Goal: Information Seeking & Learning: Compare options

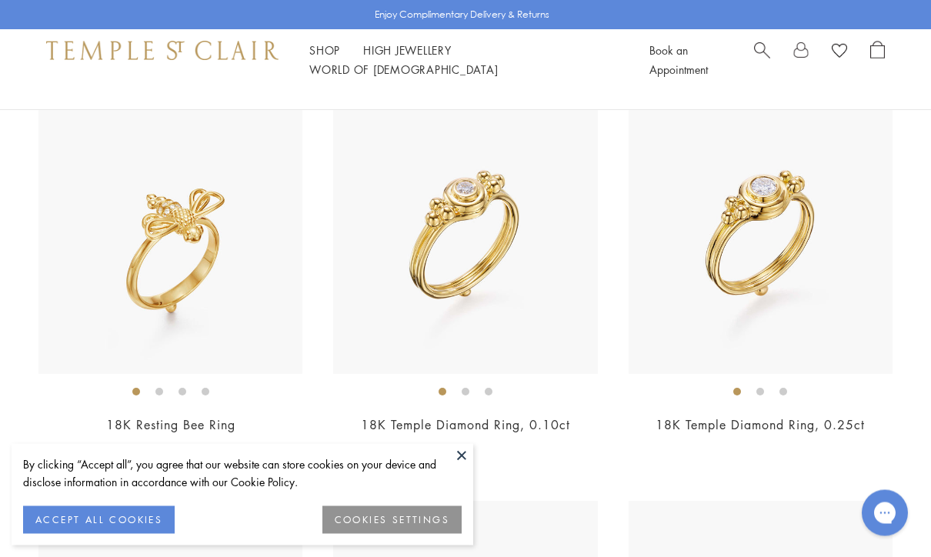
scroll to position [2128, 0]
click at [827, 309] on img at bounding box center [761, 242] width 264 height 264
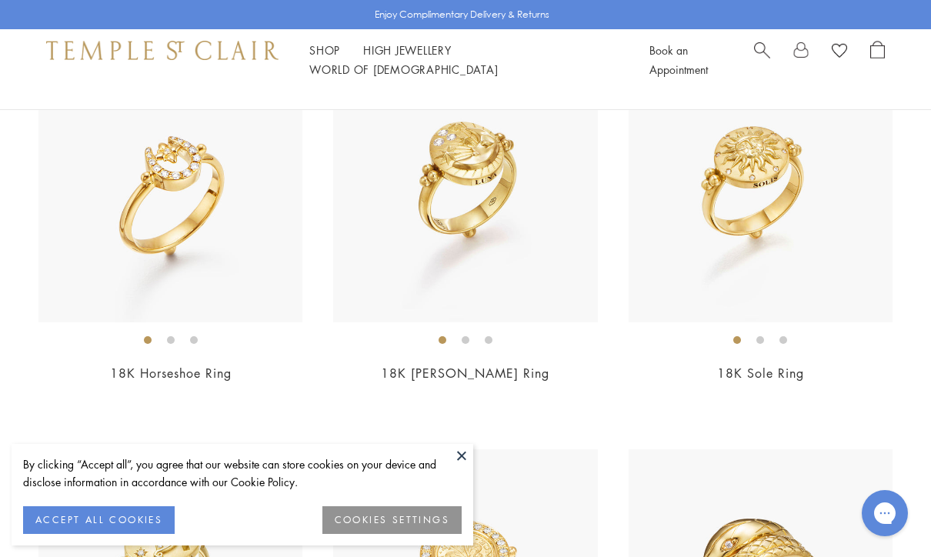
scroll to position [3338, 0]
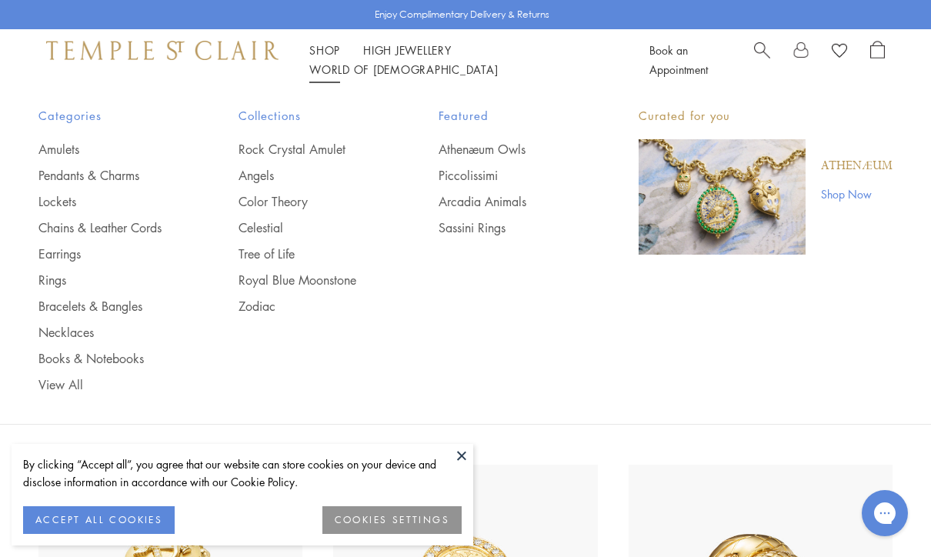
click at [62, 147] on link "Amulets" at bounding box center [107, 149] width 139 height 17
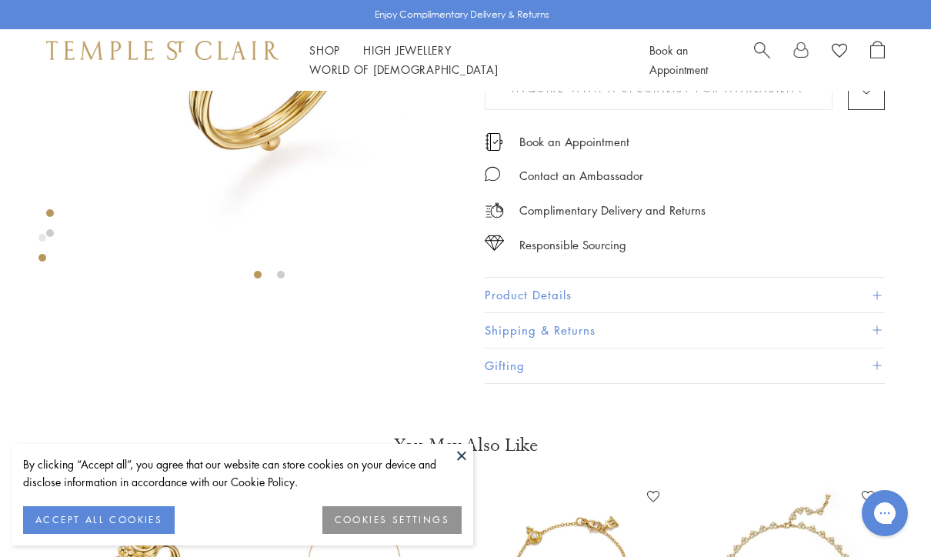
scroll to position [225, 0]
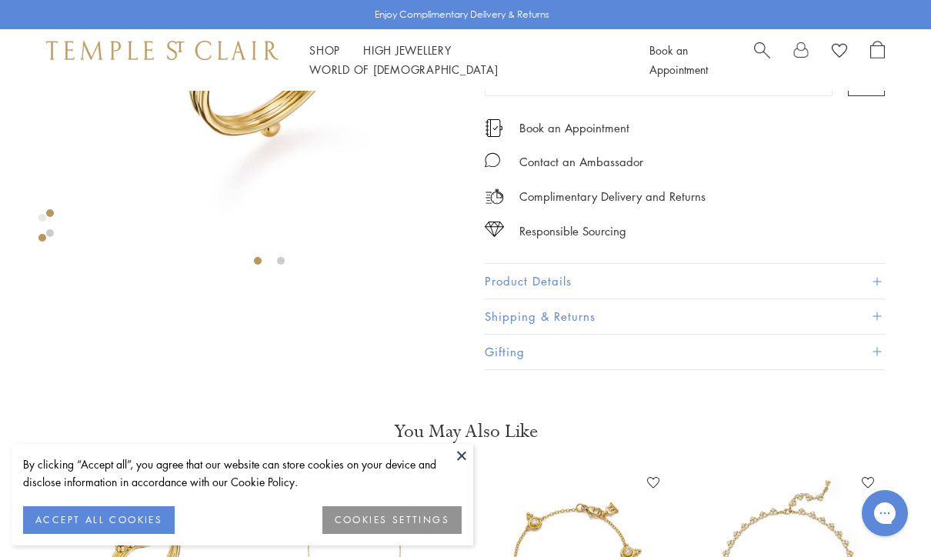
click at [571, 279] on button "Product Details" at bounding box center [685, 281] width 400 height 35
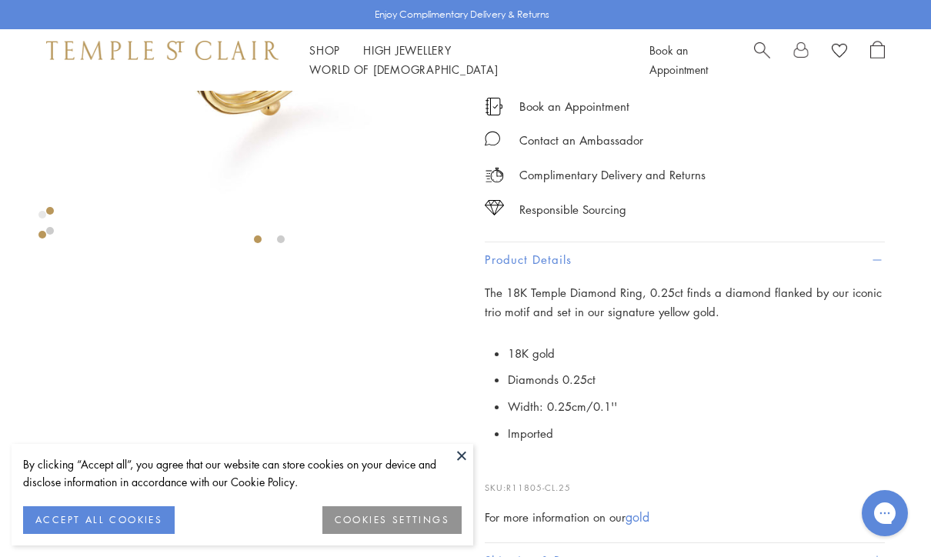
scroll to position [198, 0]
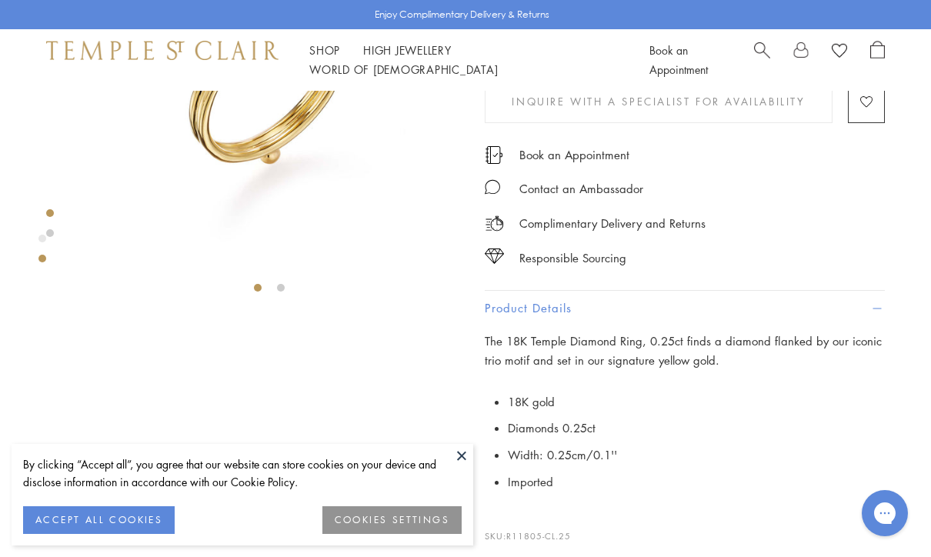
click at [282, 287] on li at bounding box center [281, 288] width 8 height 8
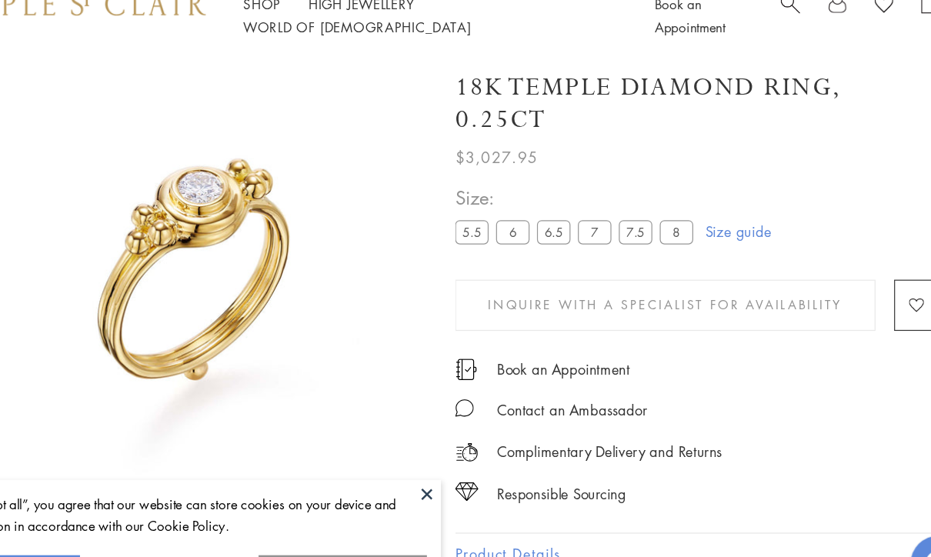
scroll to position [45, 0]
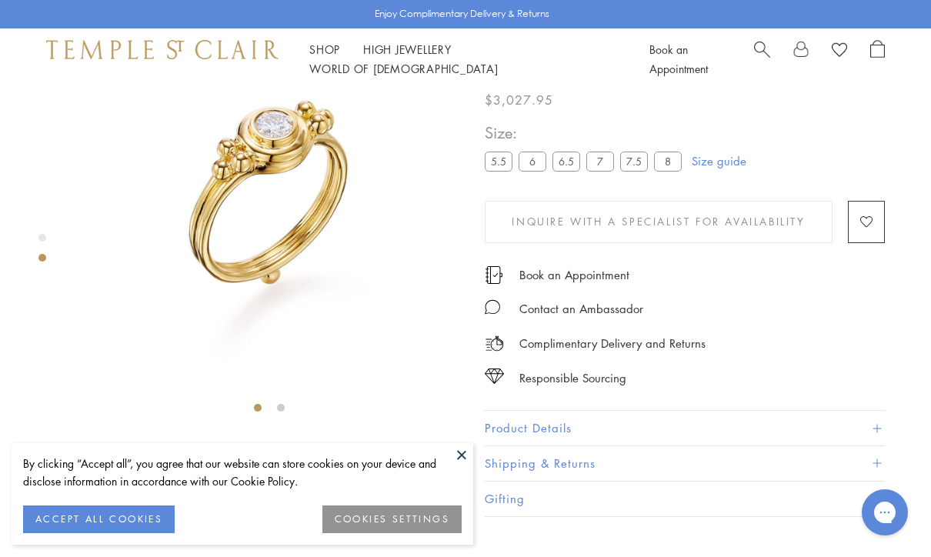
scroll to position [91, 0]
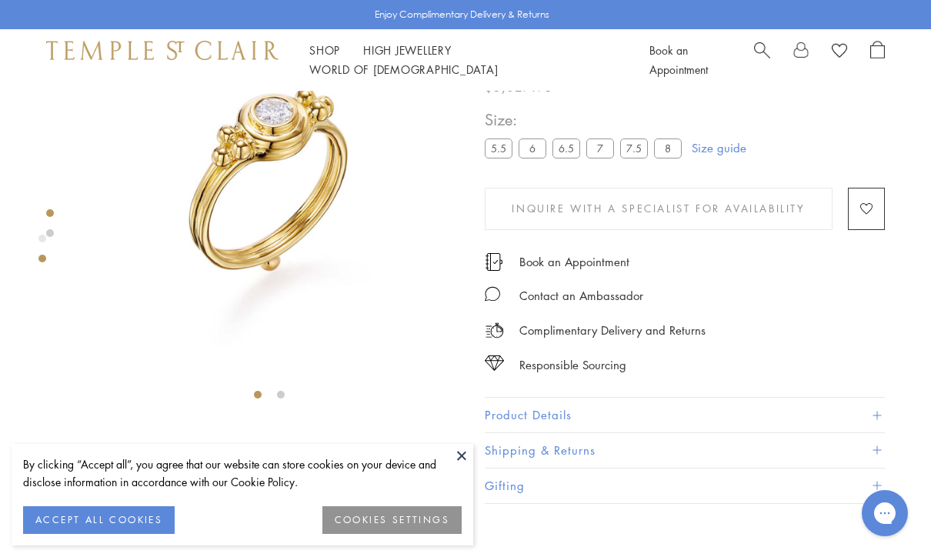
click at [283, 397] on li at bounding box center [281, 395] width 8 height 8
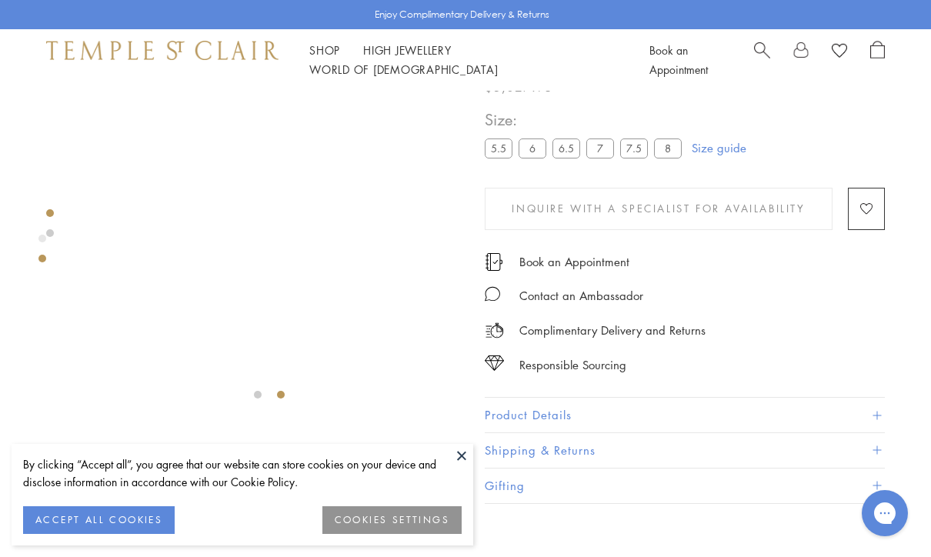
scroll to position [90, 0]
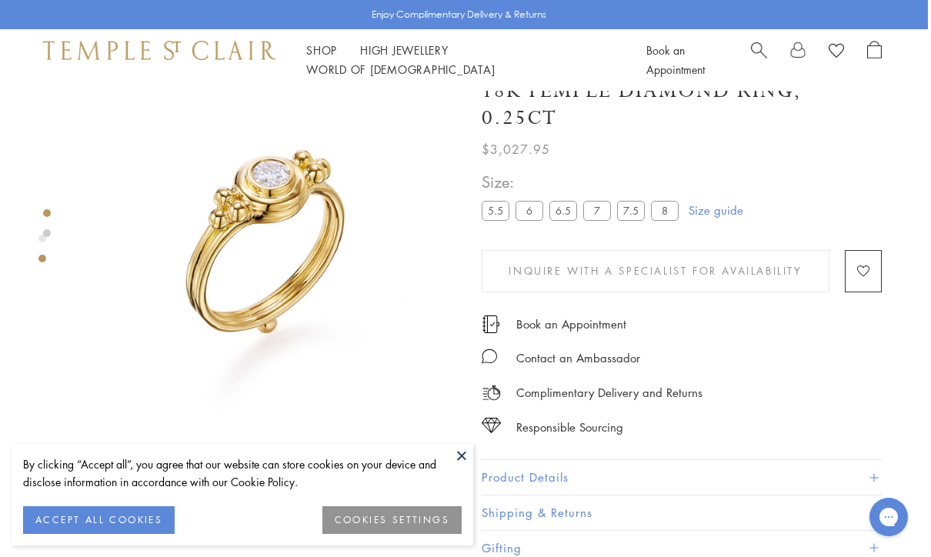
scroll to position [0, 3]
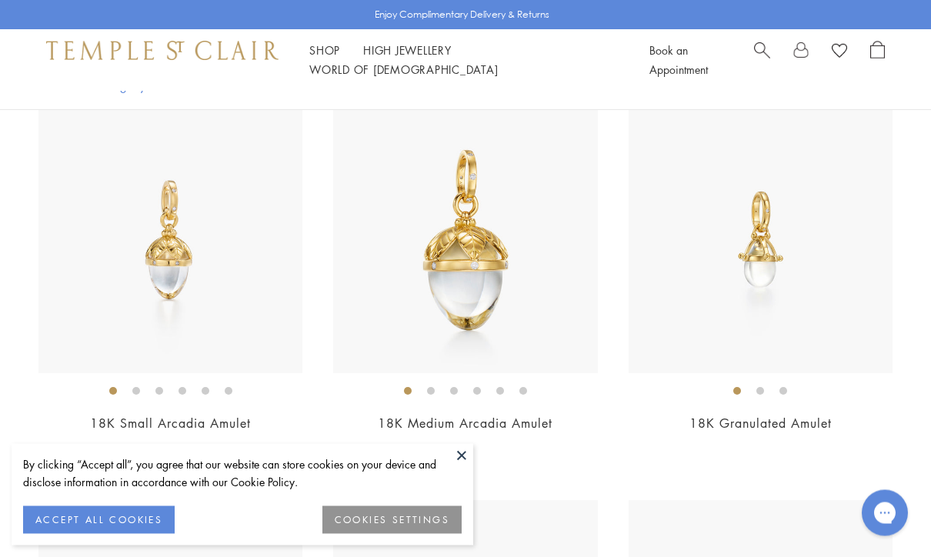
scroll to position [8050, 0]
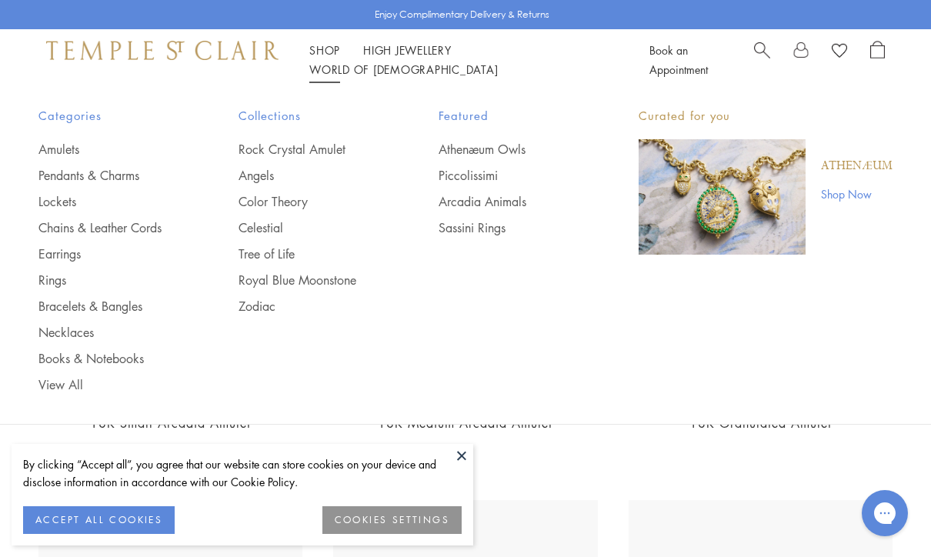
click at [58, 197] on link "Lockets" at bounding box center [107, 201] width 139 height 17
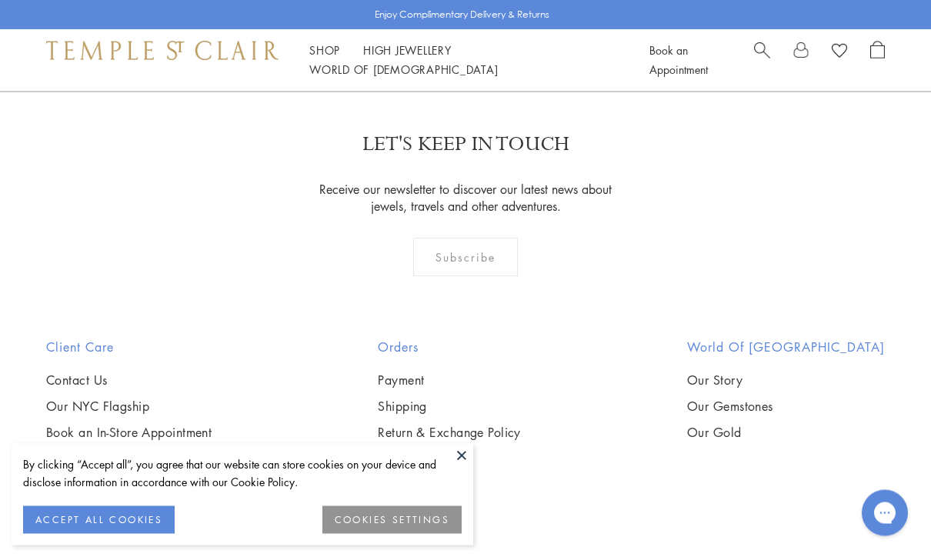
scroll to position [2962, 0]
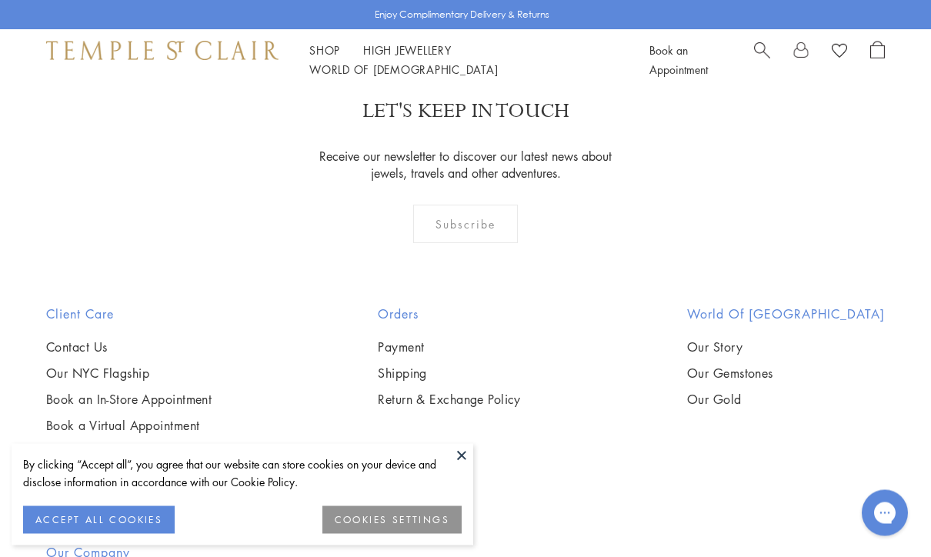
click at [459, 467] on button at bounding box center [461, 455] width 23 height 23
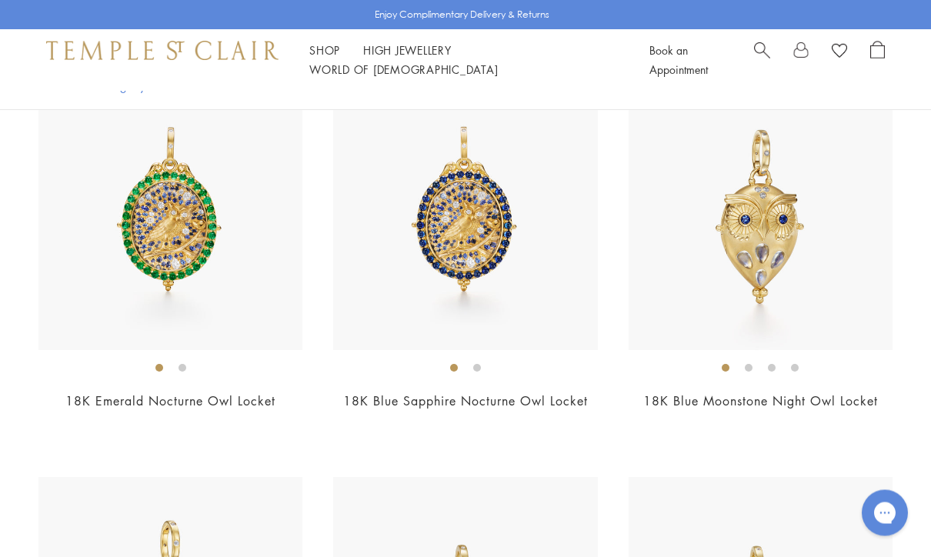
scroll to position [0, 0]
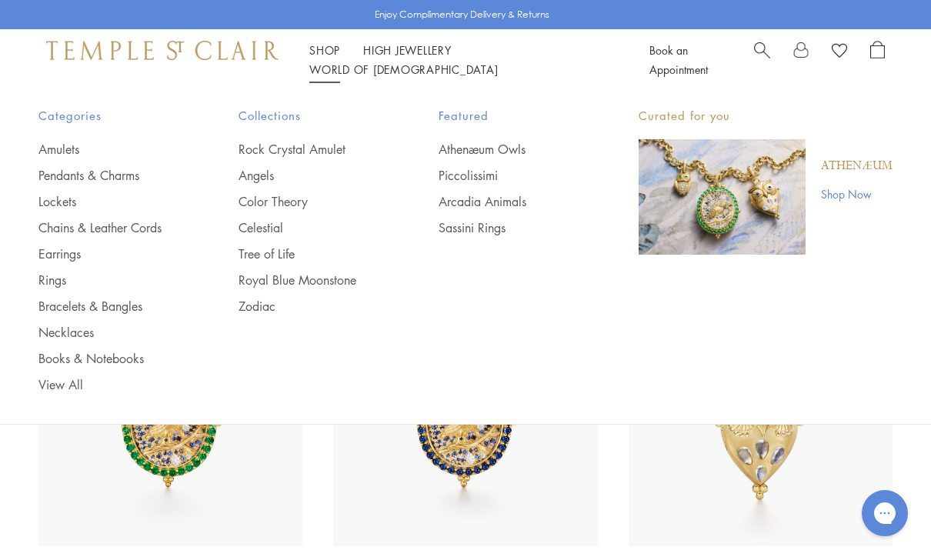
click at [145, 230] on link "Chains & Leather Cords" at bounding box center [107, 227] width 139 height 17
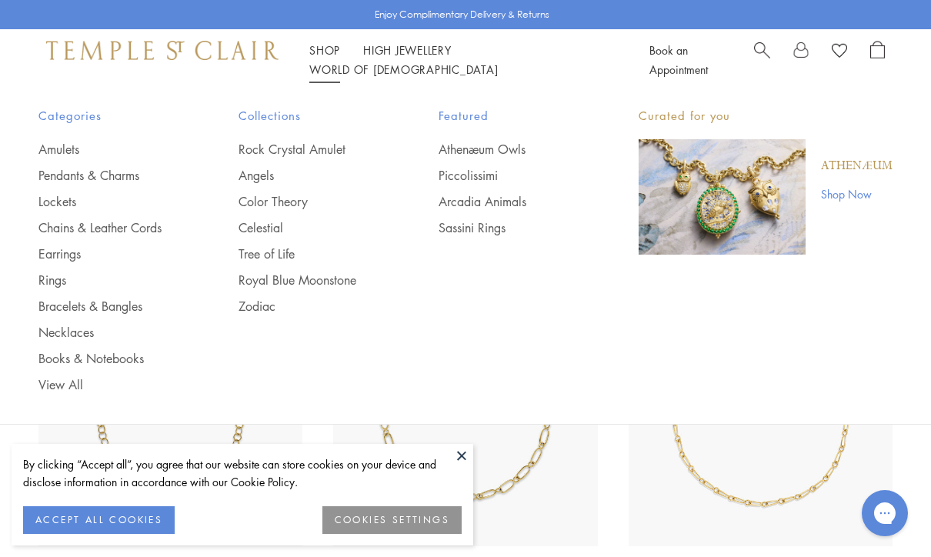
click at [132, 361] on link "Books & Notebooks" at bounding box center [107, 358] width 139 height 17
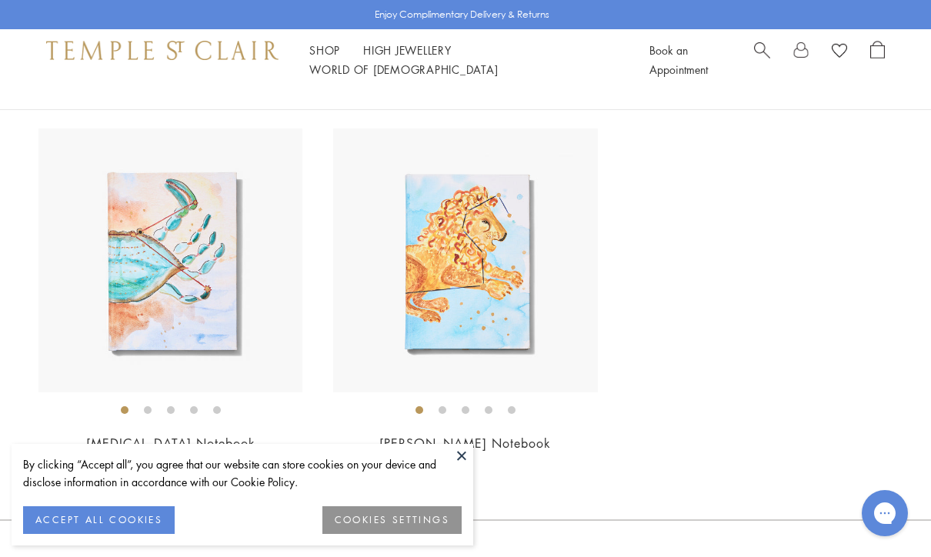
scroll to position [1745, 0]
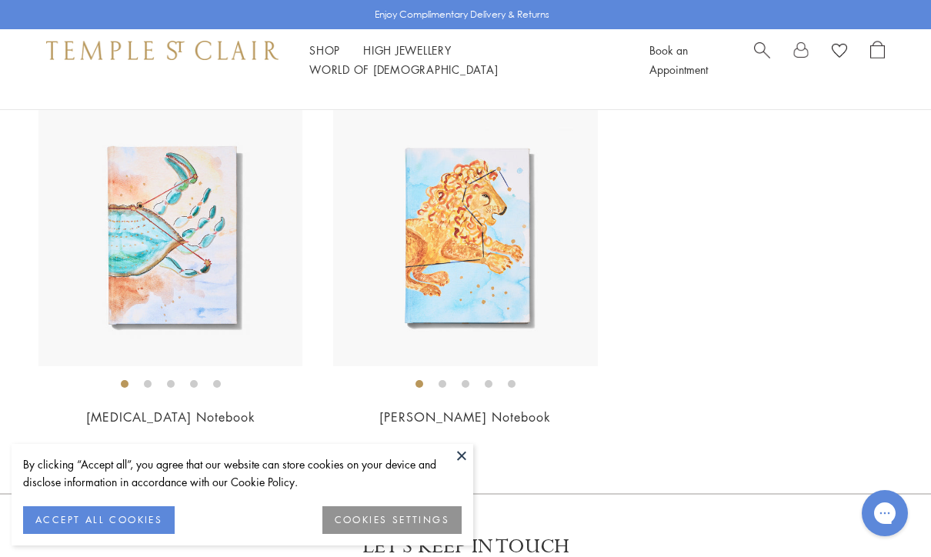
click at [484, 300] on img at bounding box center [465, 234] width 264 height 264
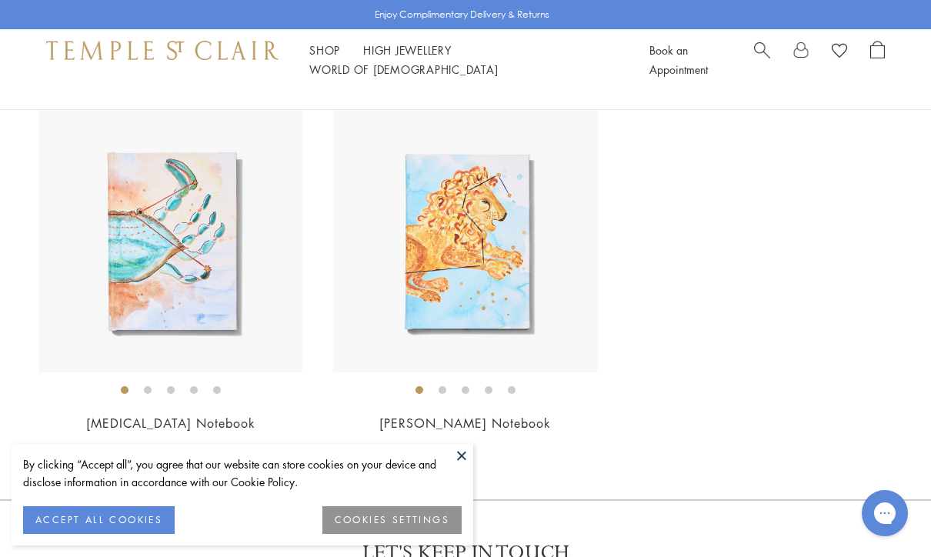
scroll to position [1742, 0]
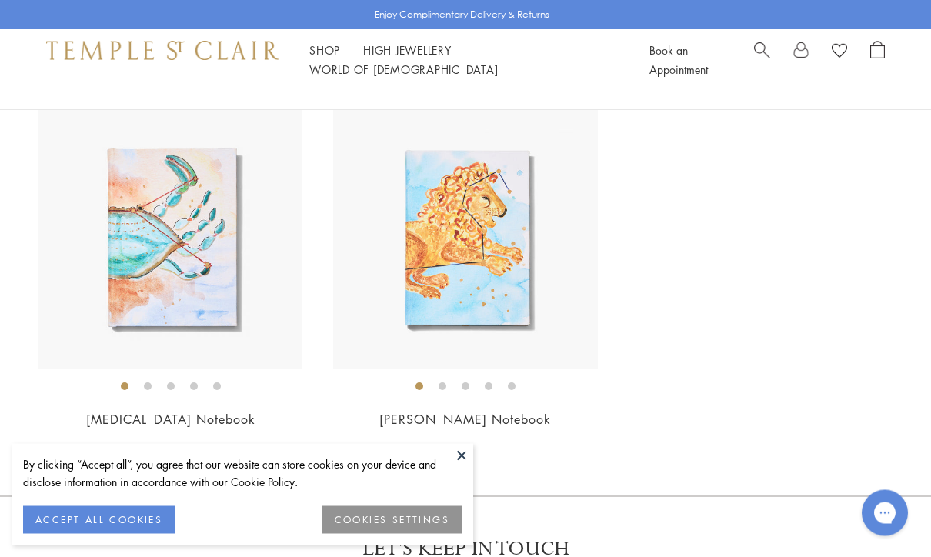
click at [506, 298] on img at bounding box center [465, 237] width 264 height 264
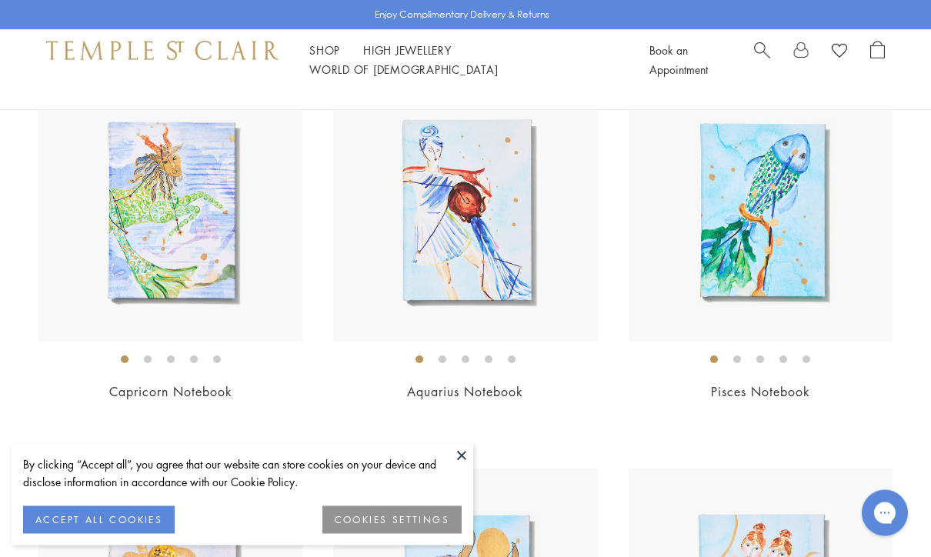
scroll to position [960, 0]
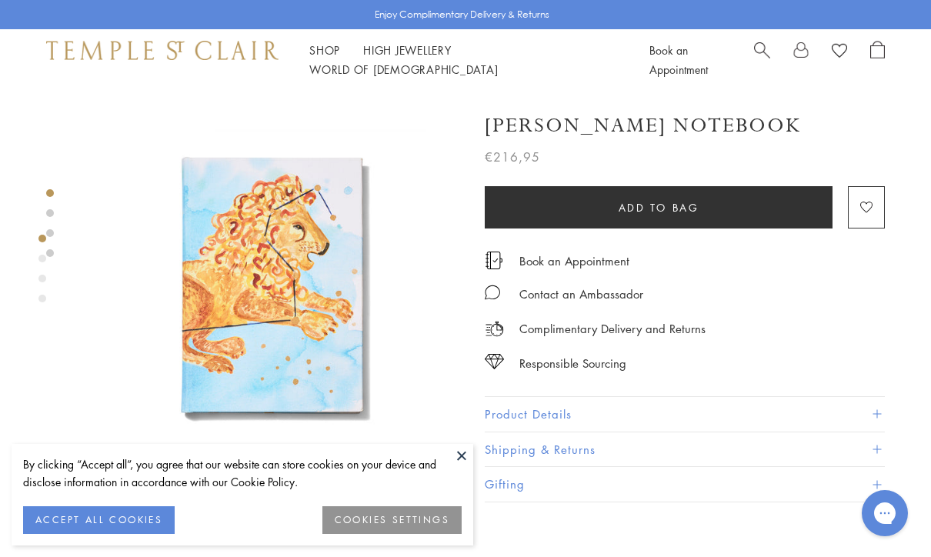
click at [449, 301] on img at bounding box center [269, 283] width 385 height 385
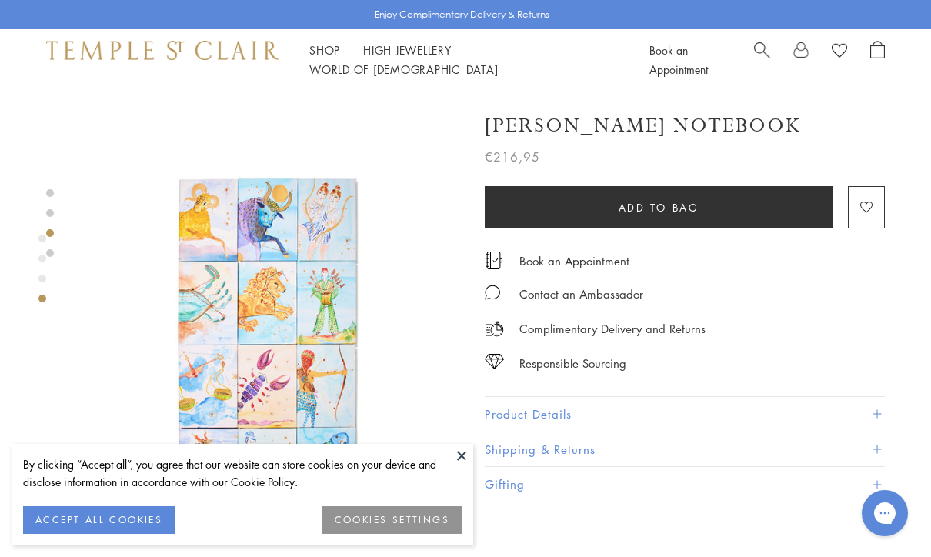
scroll to position [1118, 0]
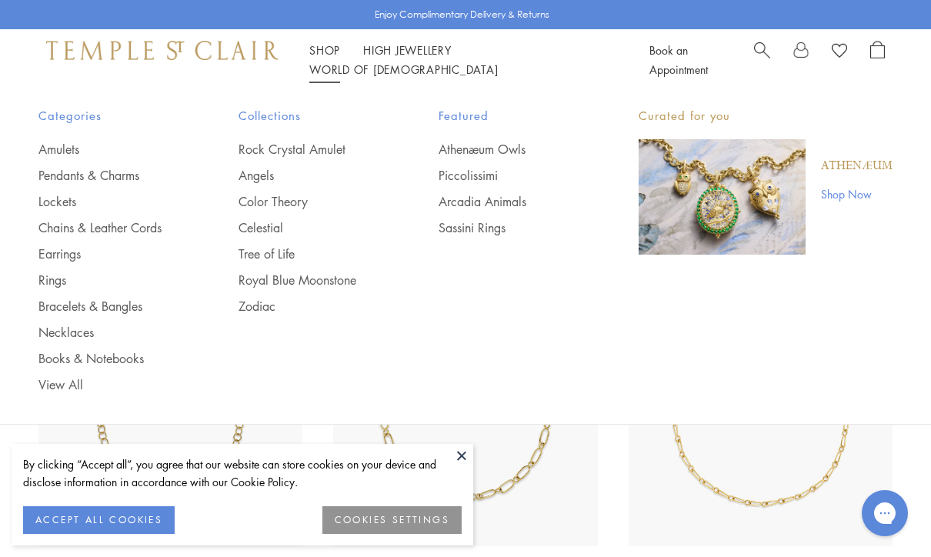
click at [62, 253] on link "Earrings" at bounding box center [107, 253] width 139 height 17
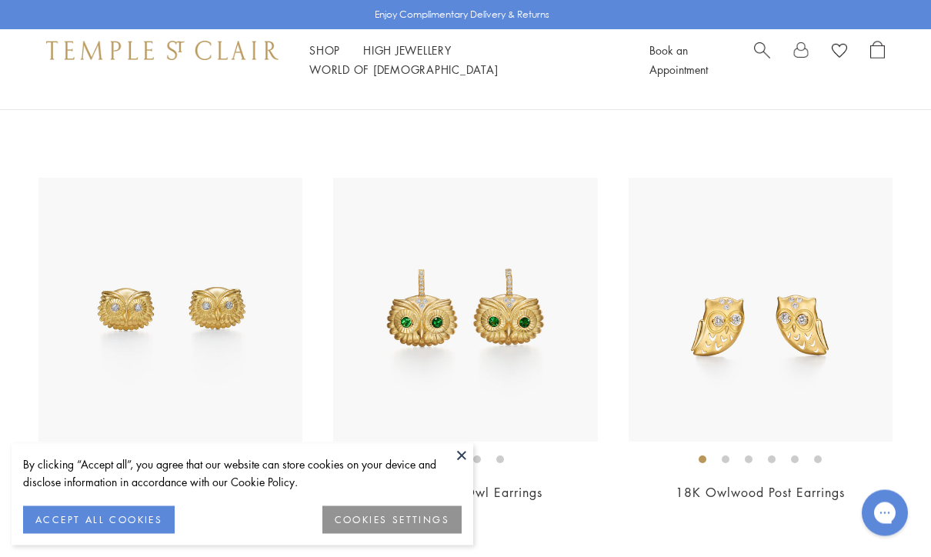
scroll to position [496, 0]
click at [800, 403] on img at bounding box center [761, 310] width 264 height 264
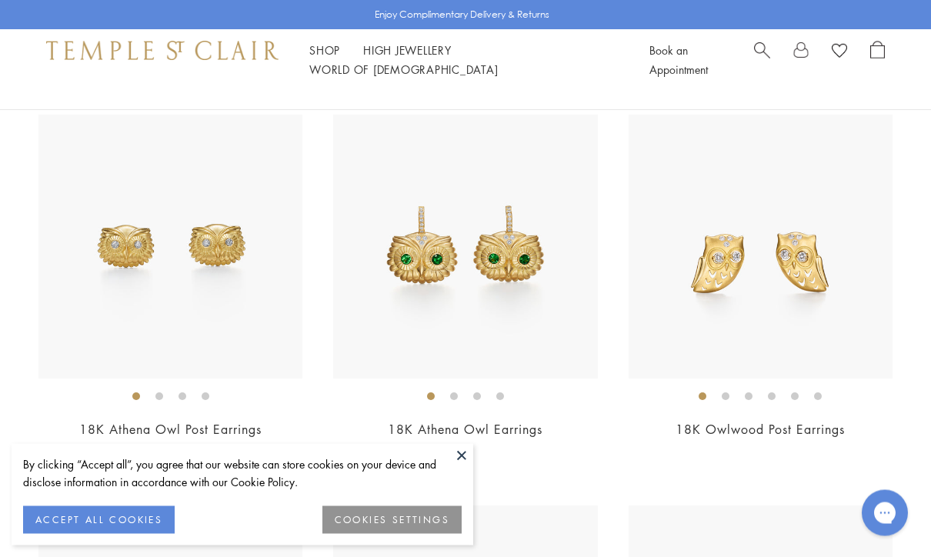
scroll to position [557, 0]
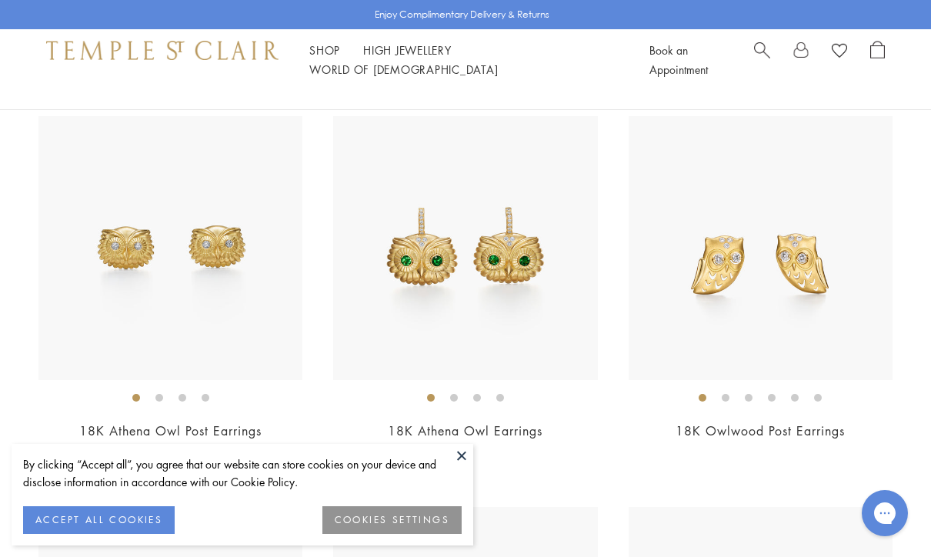
click at [253, 318] on img at bounding box center [170, 248] width 264 height 264
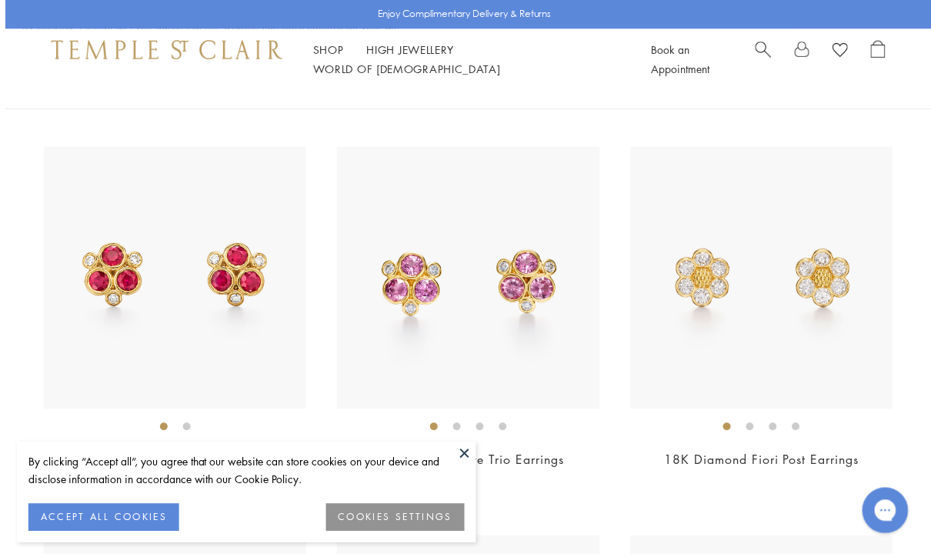
scroll to position [2927, 0]
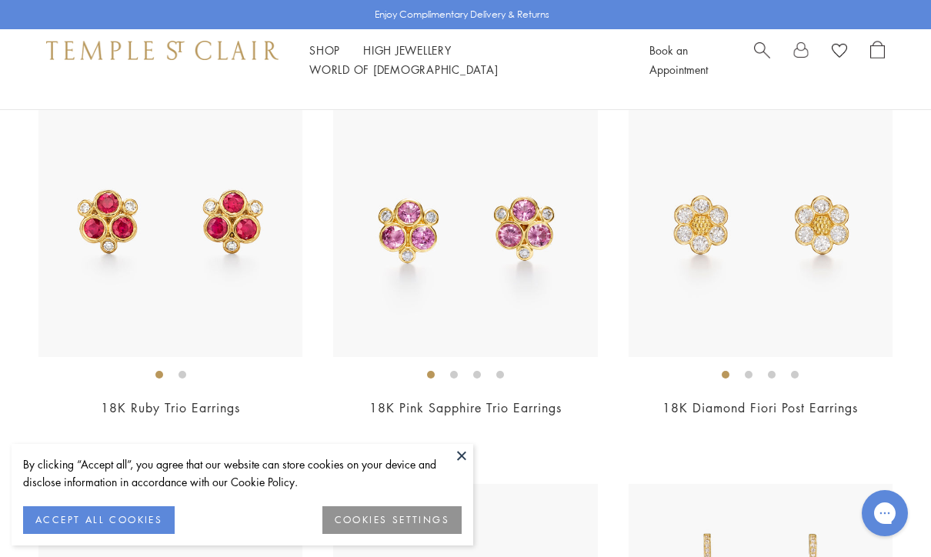
click at [745, 299] on img at bounding box center [761, 225] width 264 height 264
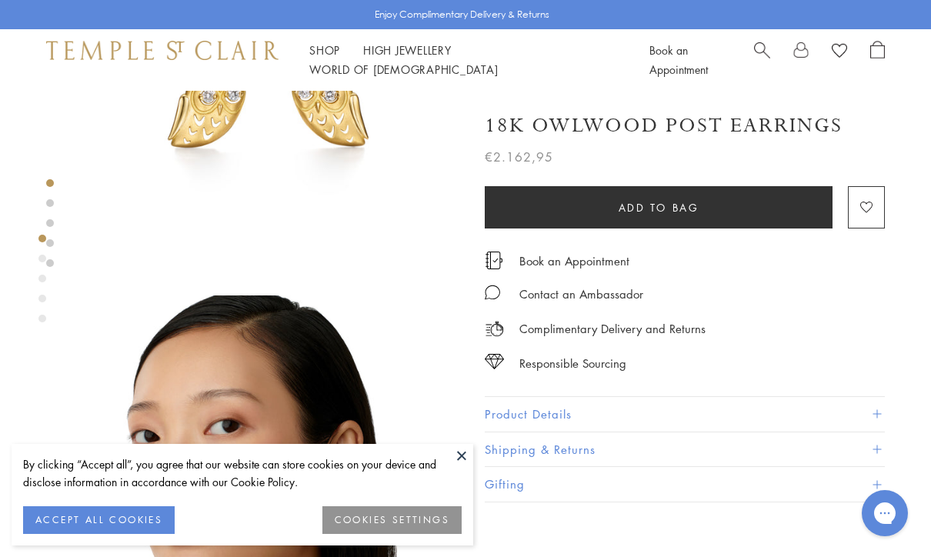
scroll to position [152, 0]
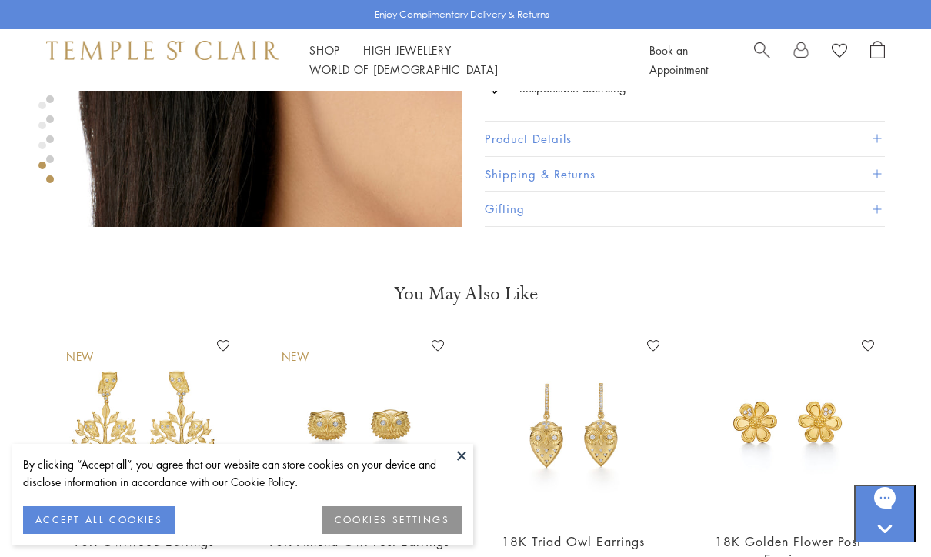
scroll to position [1931, 0]
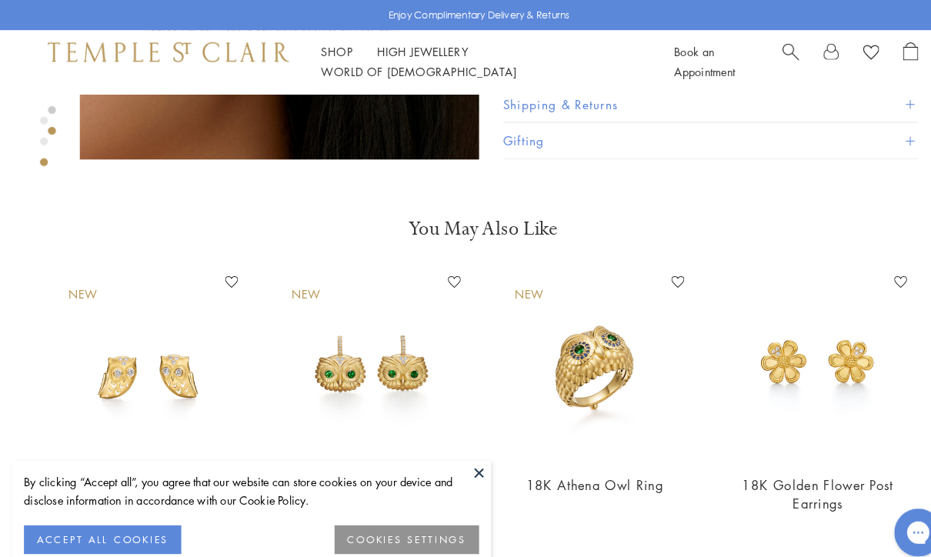
scroll to position [981, 0]
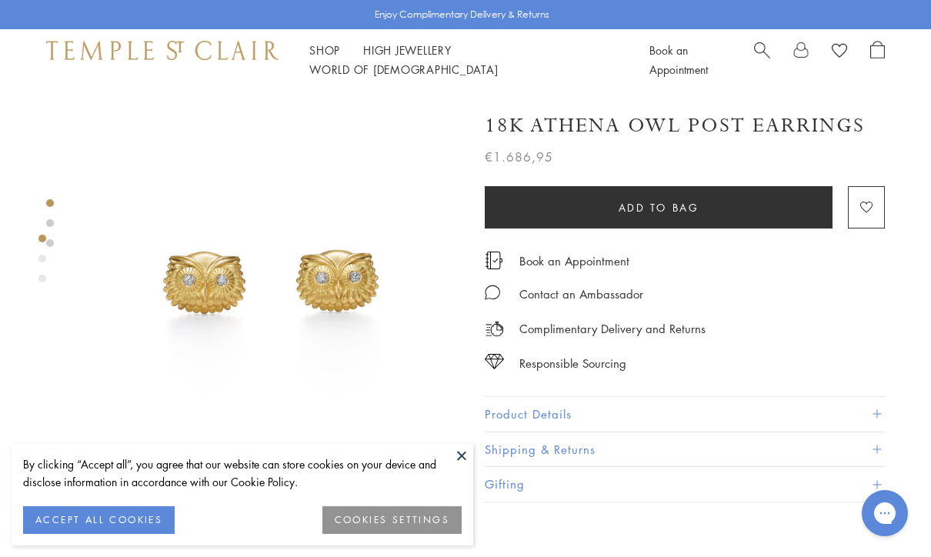
click at [568, 409] on button "Product Details" at bounding box center [685, 414] width 400 height 35
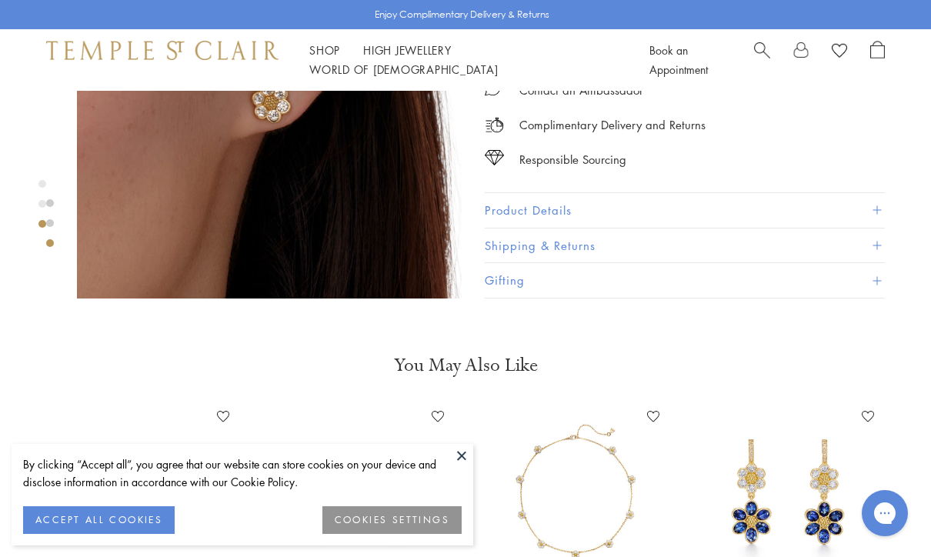
scroll to position [1044, 0]
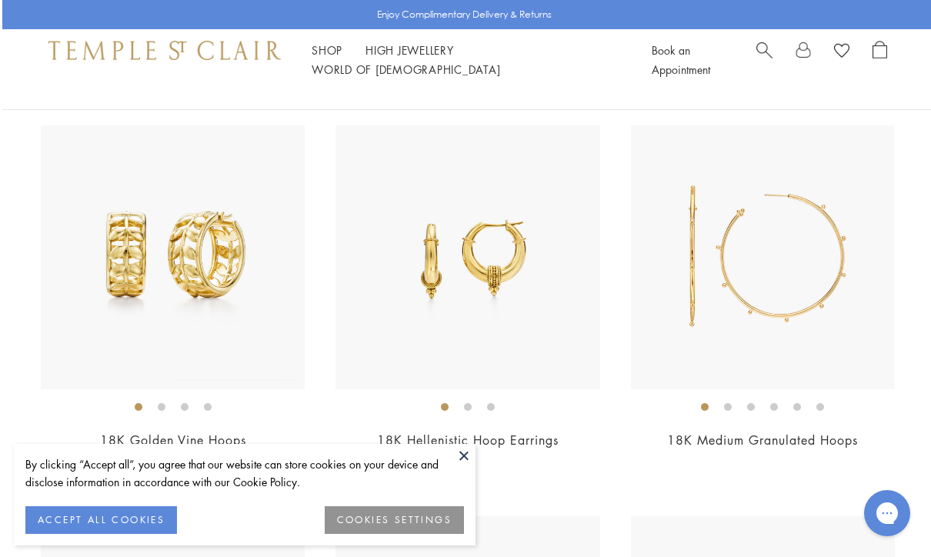
scroll to position [4507, 0]
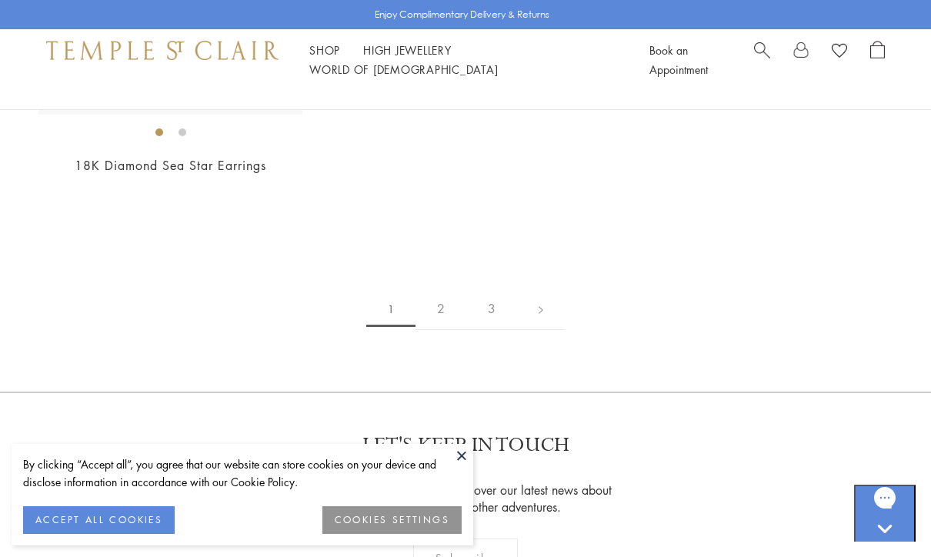
scroll to position [7118, 0]
click at [433, 294] on link "2" at bounding box center [441, 308] width 51 height 42
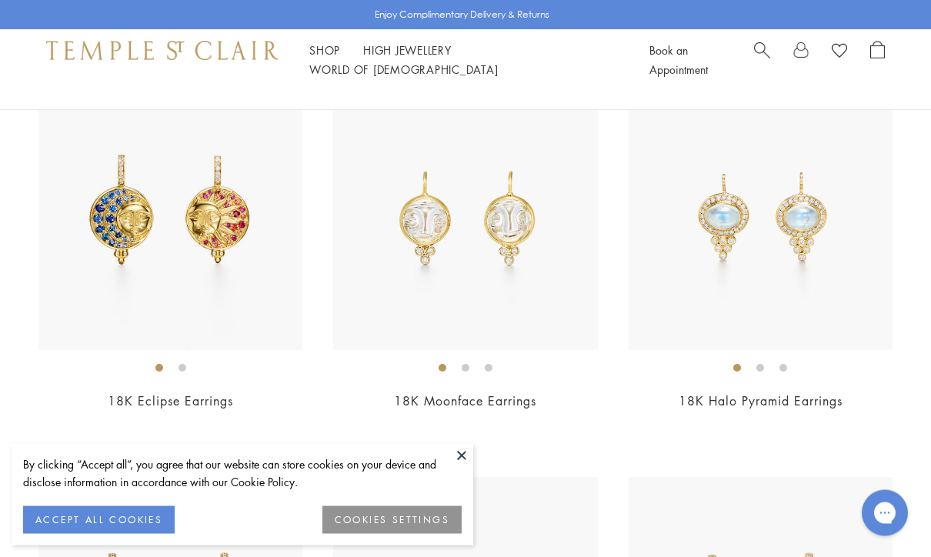
scroll to position [1370, 0]
click at [559, 308] on img at bounding box center [465, 218] width 264 height 264
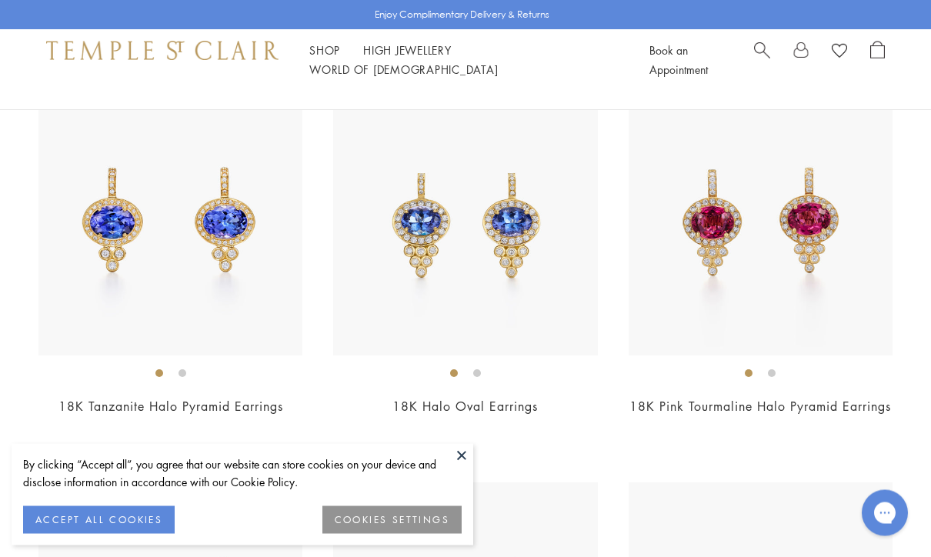
scroll to position [1757, 0]
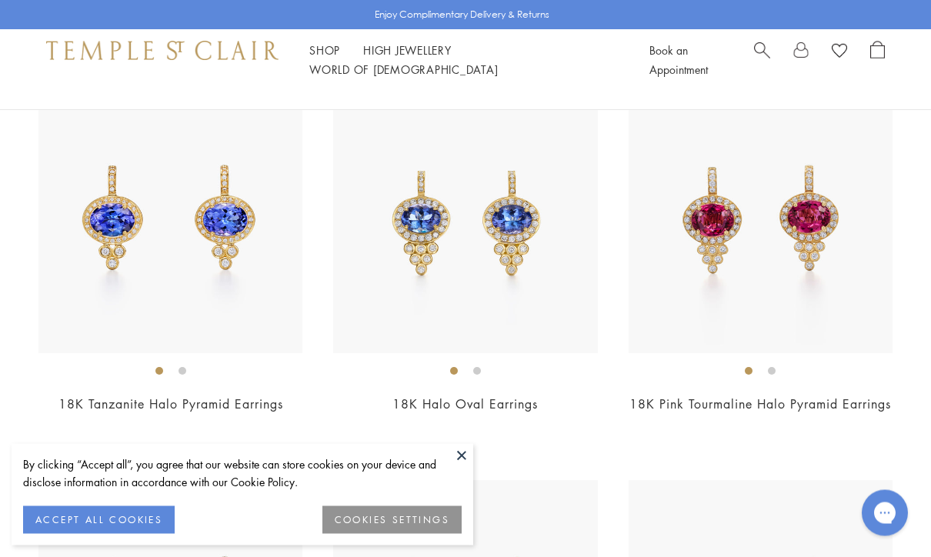
click at [464, 467] on button at bounding box center [461, 455] width 23 height 23
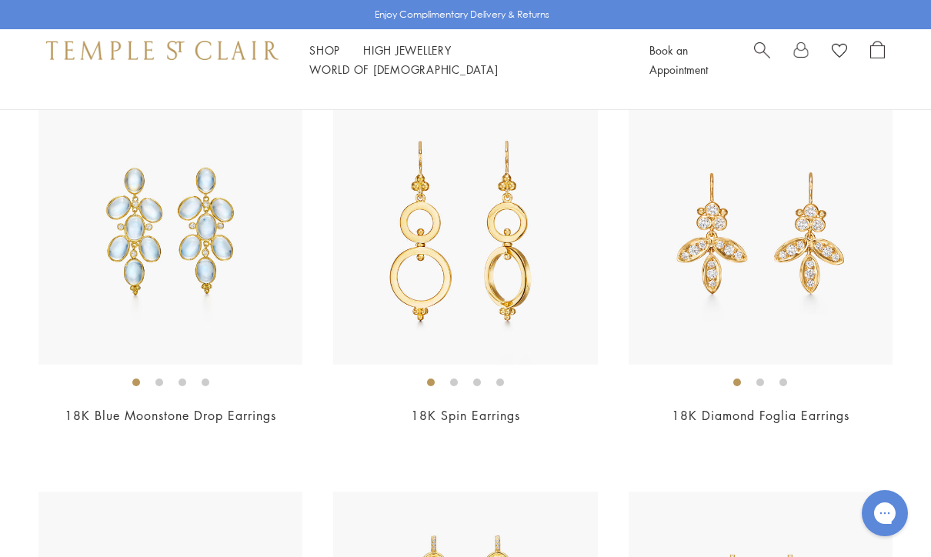
scroll to position [4519, 0]
click at [408, 294] on img at bounding box center [465, 234] width 264 height 264
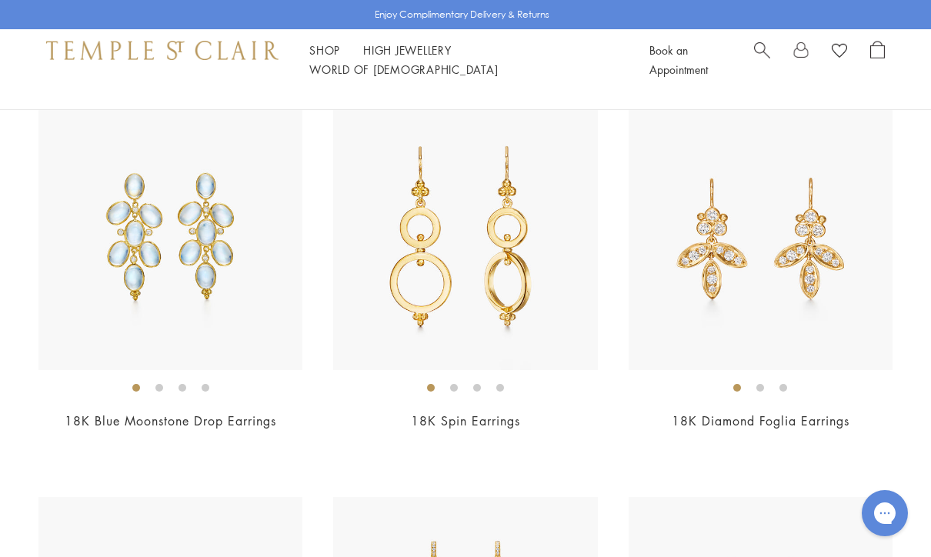
click at [777, 333] on img at bounding box center [761, 238] width 264 height 264
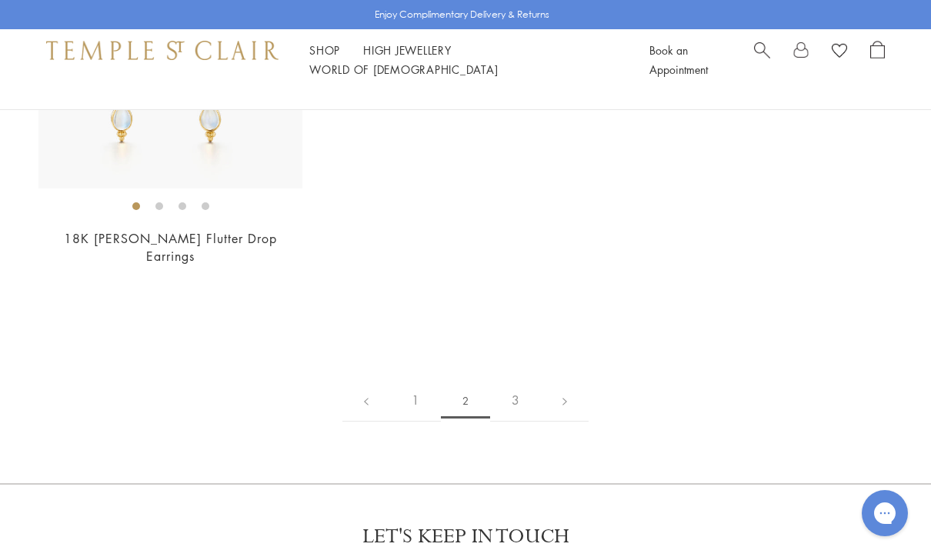
scroll to position [6672, 0]
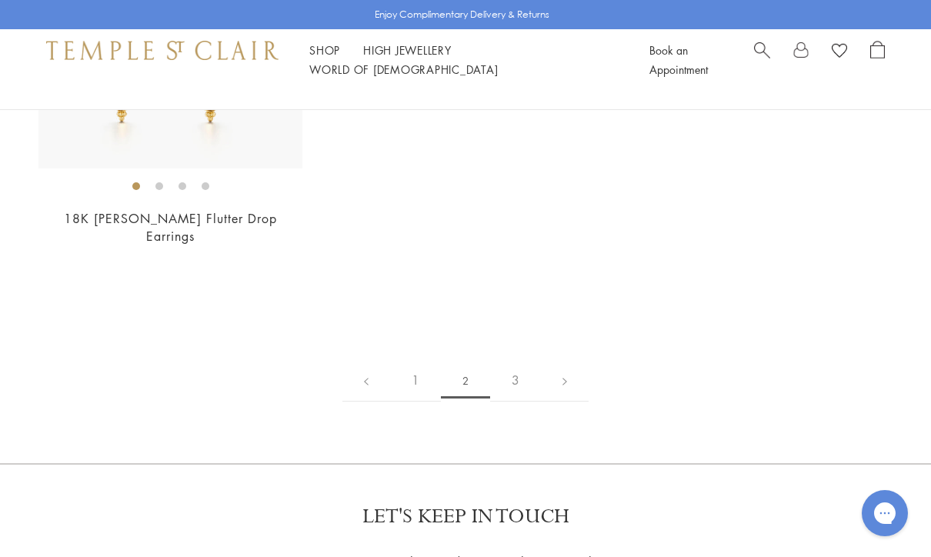
click at [521, 379] on link "3" at bounding box center [515, 380] width 51 height 42
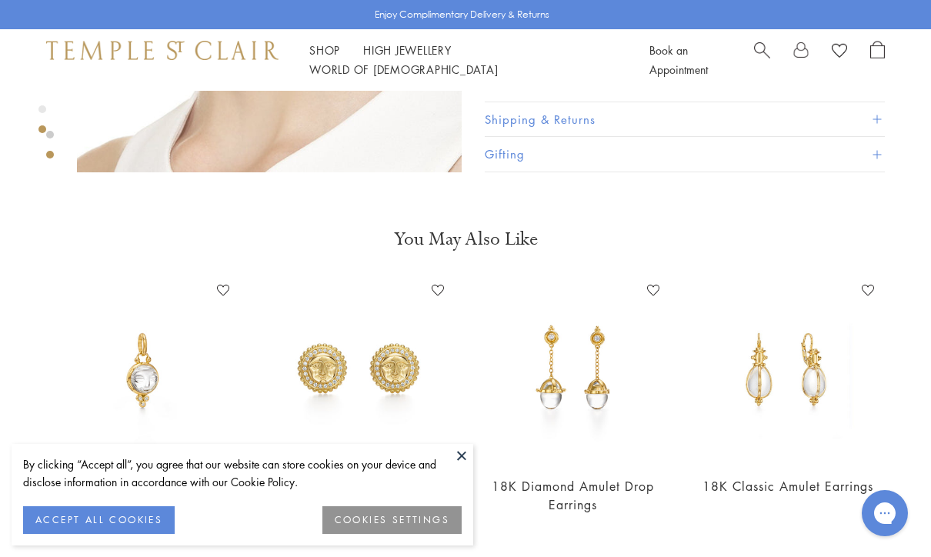
scroll to position [729, 0]
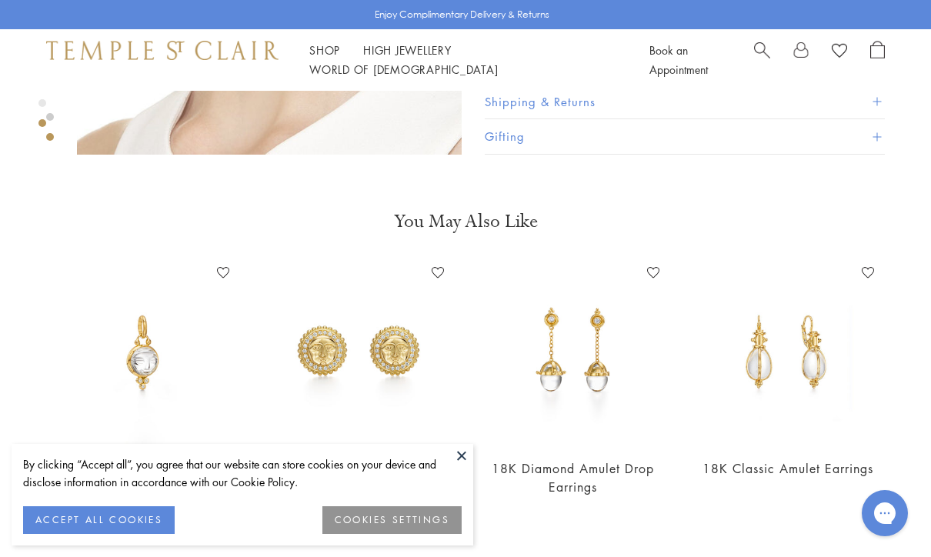
click at [409, 357] on img at bounding box center [358, 353] width 185 height 185
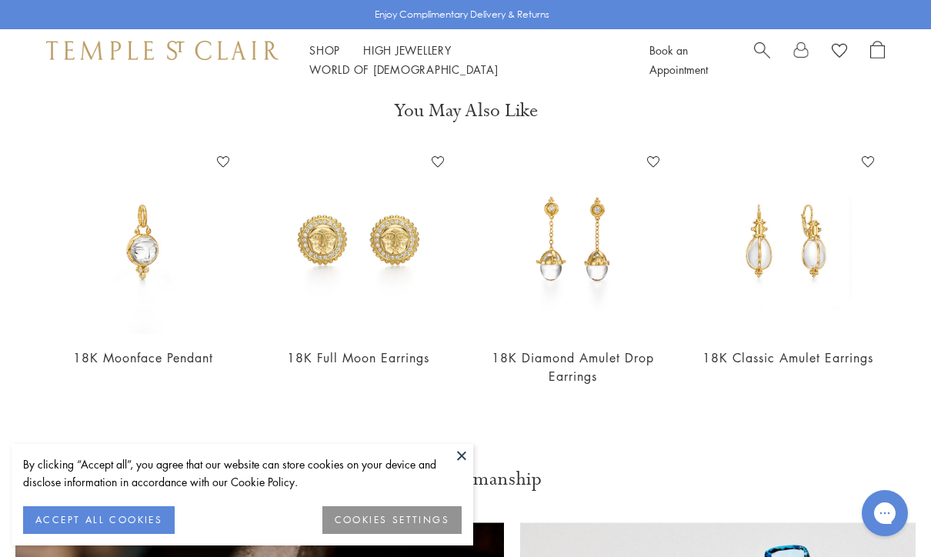
scroll to position [780, 0]
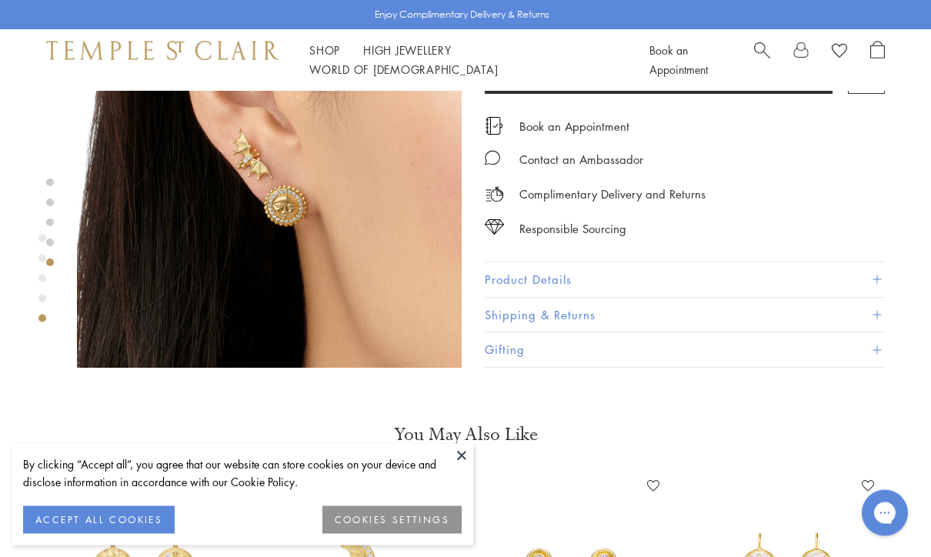
scroll to position [1723, 0]
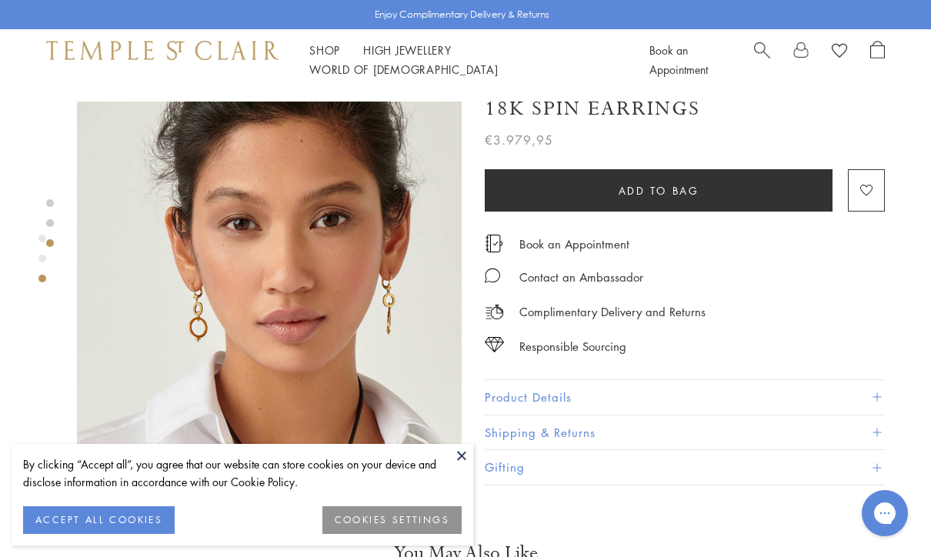
scroll to position [804, 0]
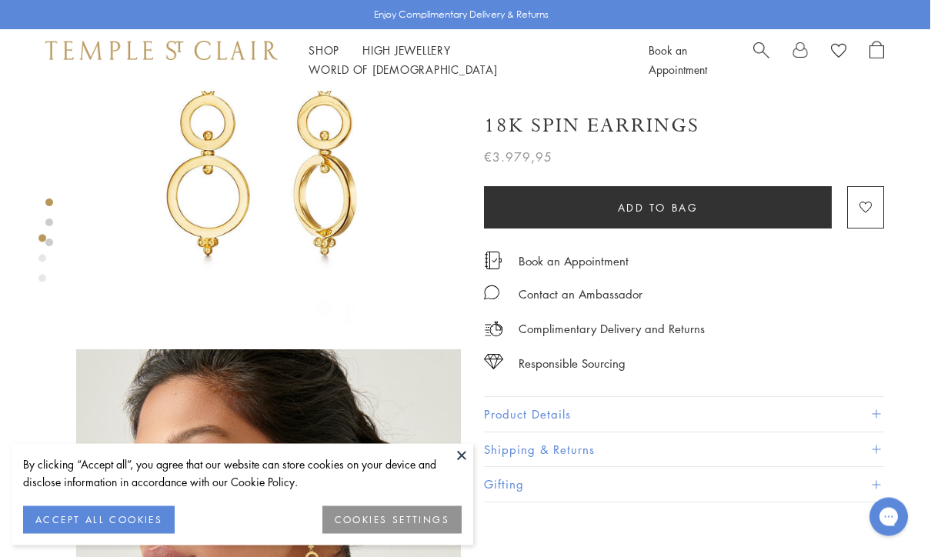
scroll to position [0, 1]
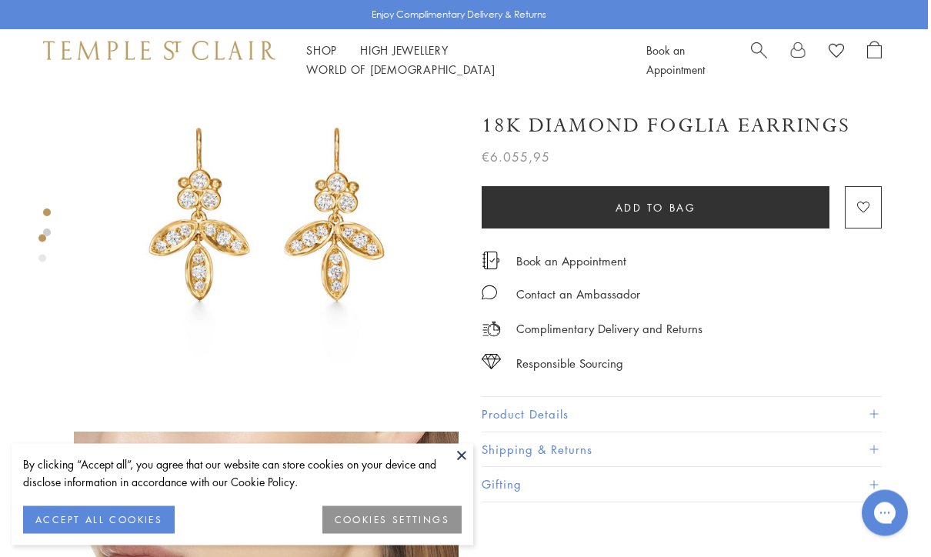
scroll to position [0, 3]
